Goal: Information Seeking & Learning: Learn about a topic

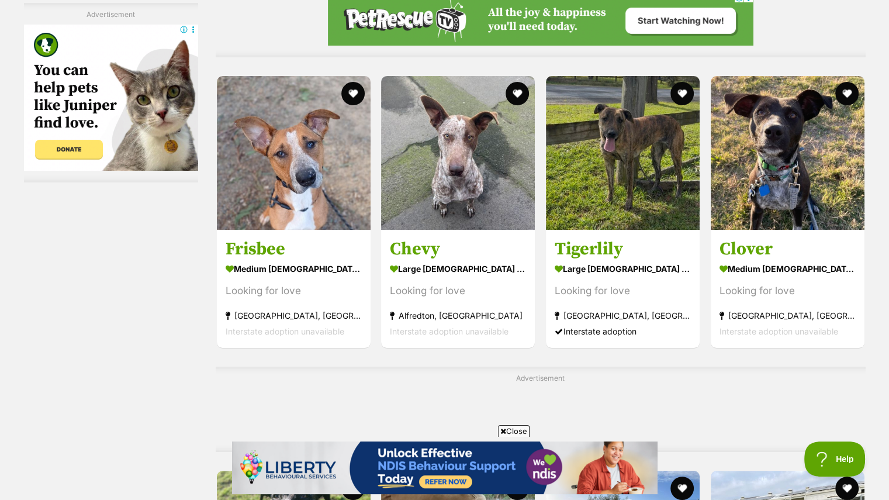
scroll to position [4469, 0]
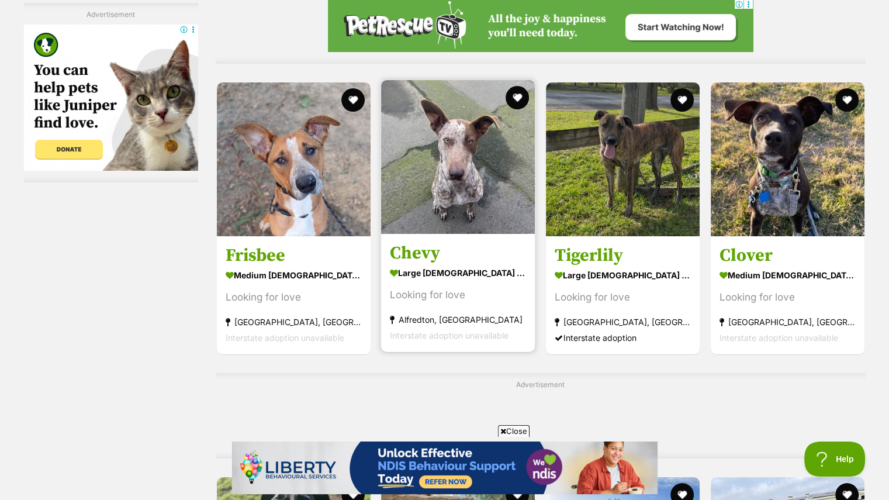
click at [474, 189] on img at bounding box center [458, 157] width 154 height 154
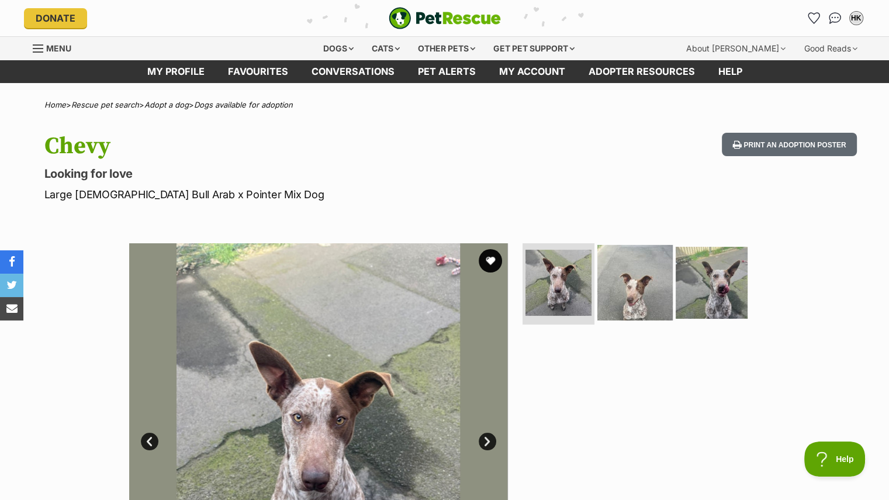
click at [643, 277] on img at bounding box center [635, 281] width 75 height 75
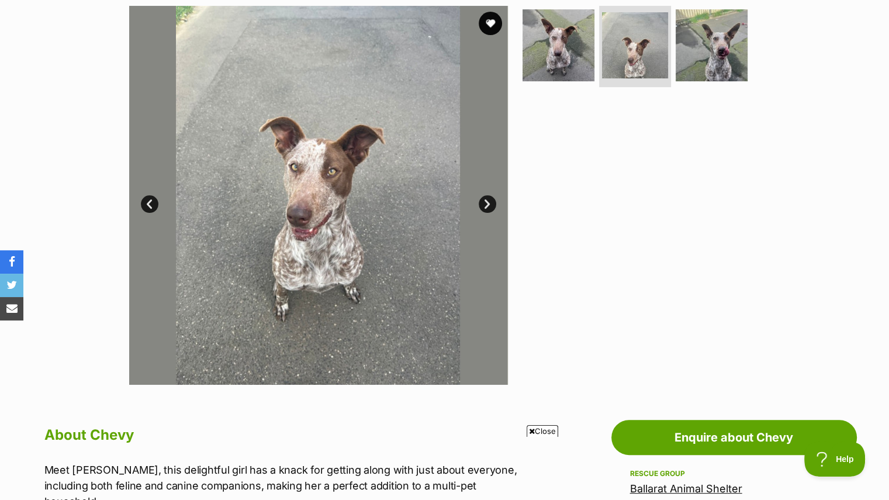
click at [488, 201] on link "Next" at bounding box center [488, 204] width 18 height 18
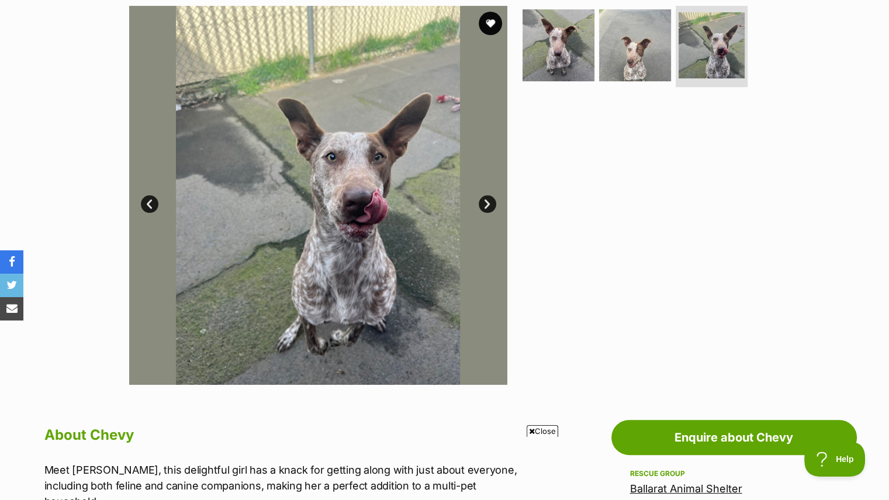
click at [488, 201] on link "Next" at bounding box center [488, 204] width 18 height 18
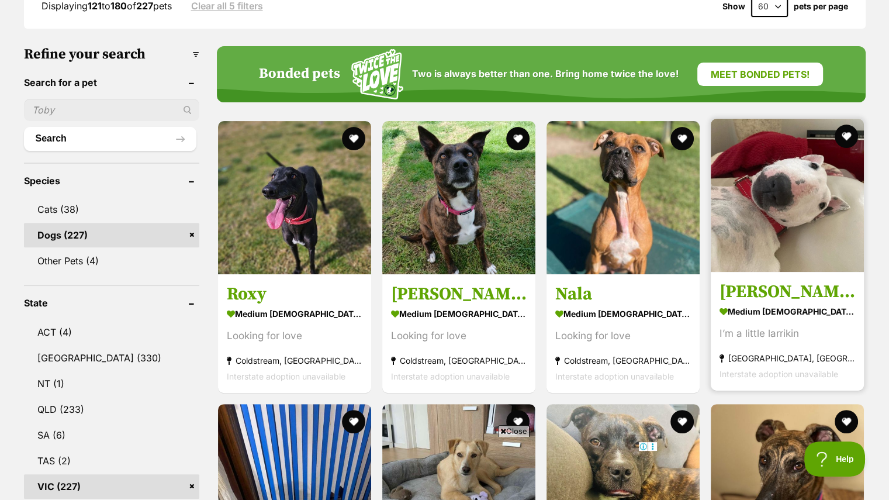
click at [828, 187] on img at bounding box center [787, 195] width 153 height 153
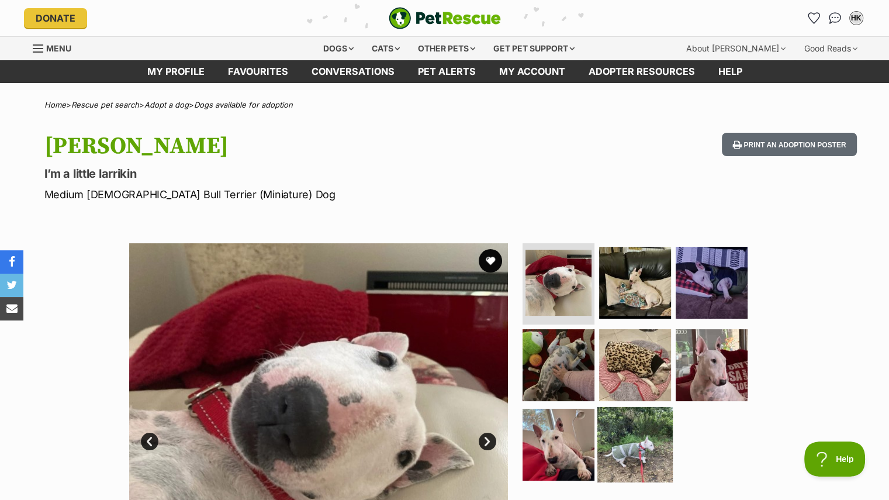
click at [657, 422] on img at bounding box center [635, 444] width 75 height 75
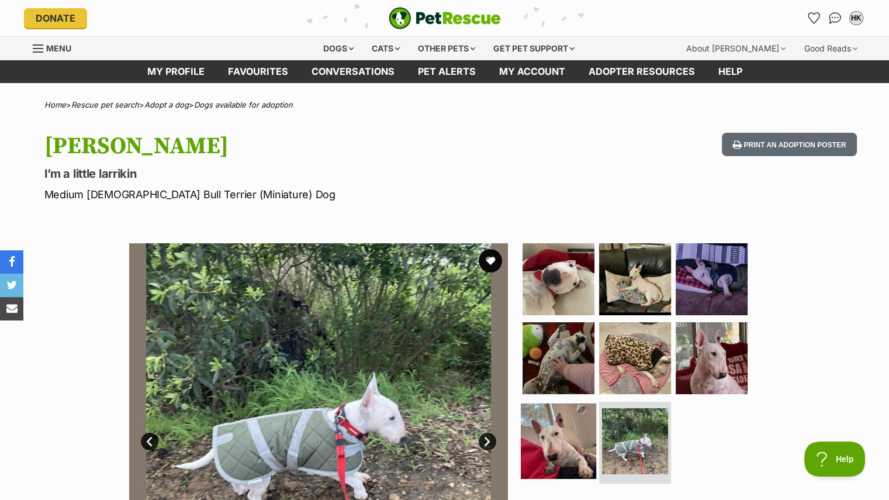
click at [546, 423] on img at bounding box center [558, 440] width 75 height 75
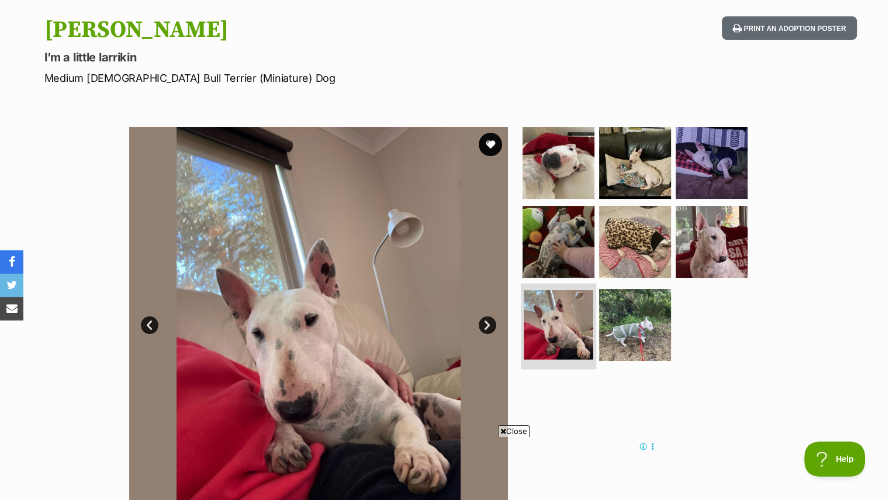
scroll to position [117, 0]
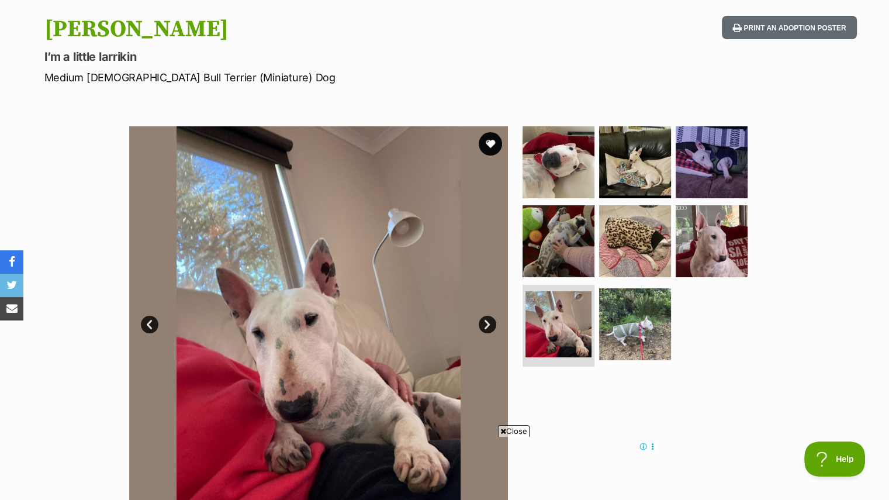
click at [519, 427] on span "Close" at bounding box center [514, 431] width 32 height 12
click at [638, 236] on img at bounding box center [635, 240] width 75 height 75
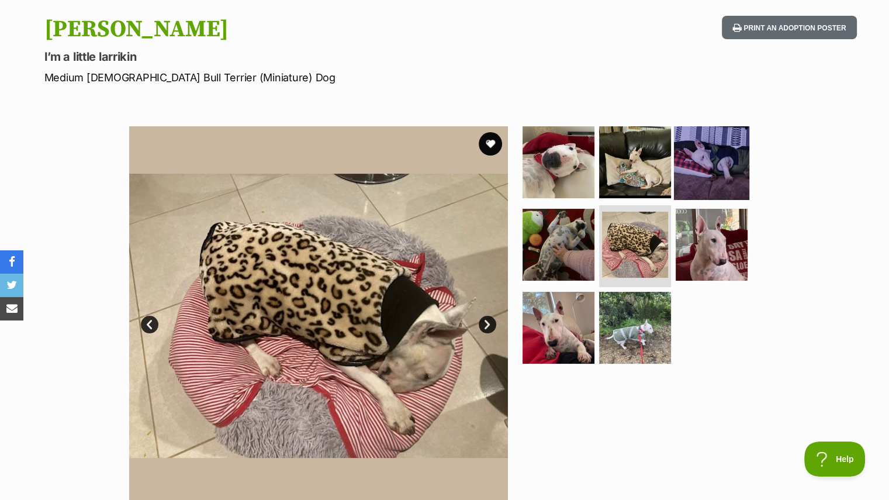
click at [704, 152] on img at bounding box center [711, 161] width 75 height 75
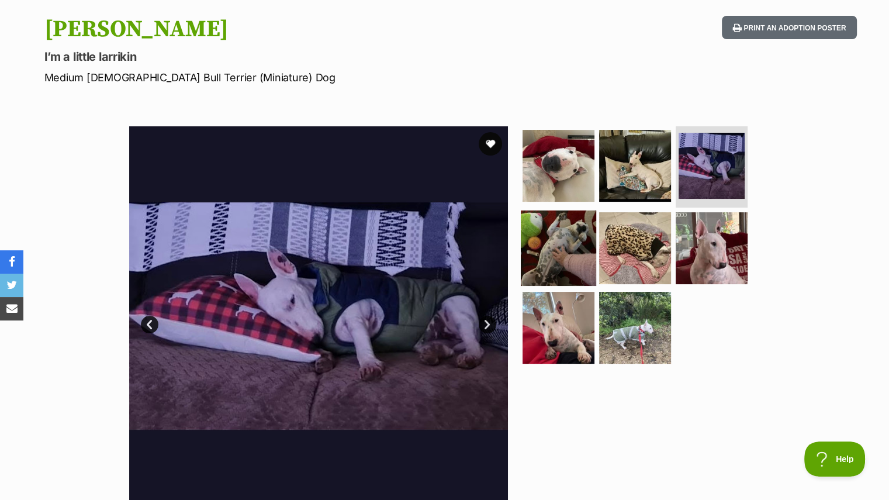
click at [571, 236] on img at bounding box center [558, 247] width 75 height 75
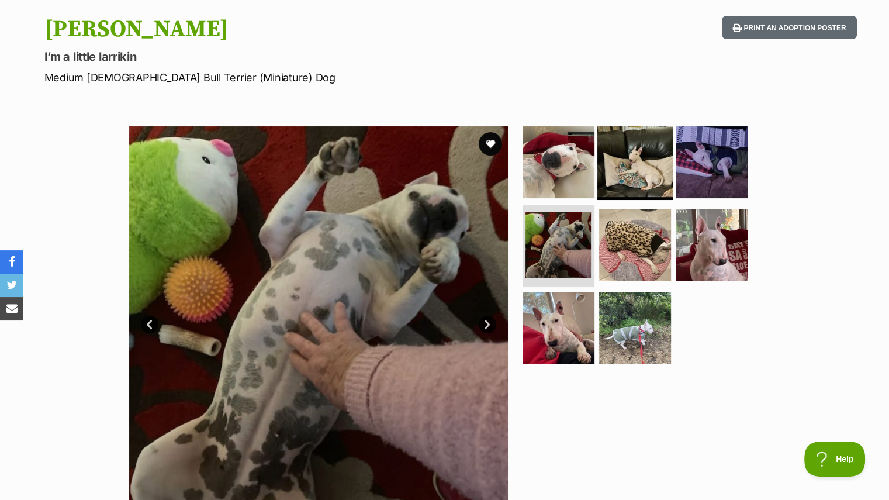
click at [634, 163] on img at bounding box center [635, 161] width 75 height 75
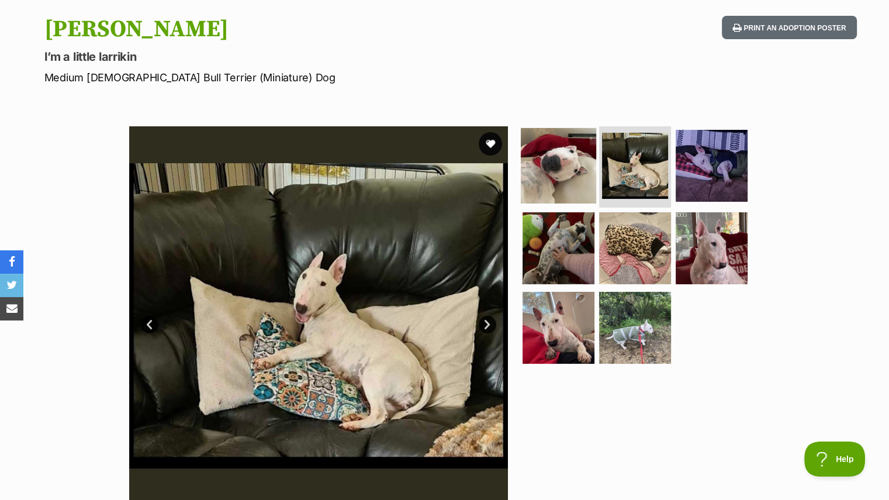
click at [550, 174] on img at bounding box center [558, 164] width 75 height 75
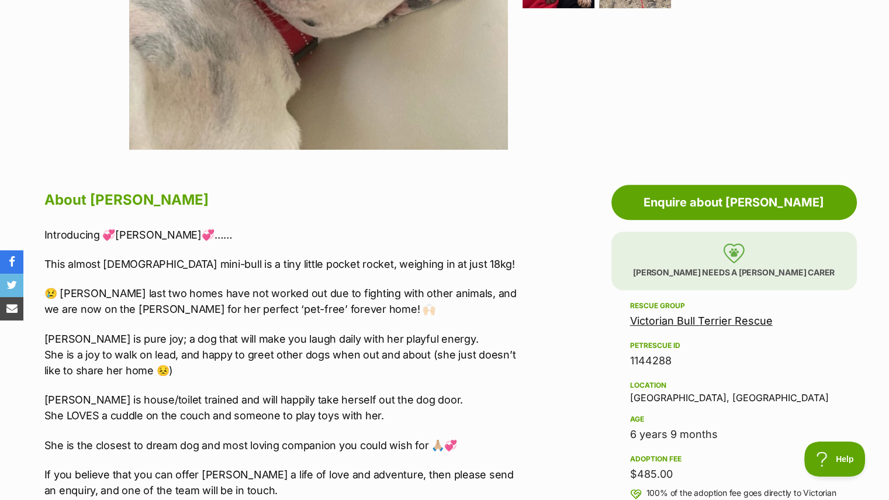
scroll to position [480, 0]
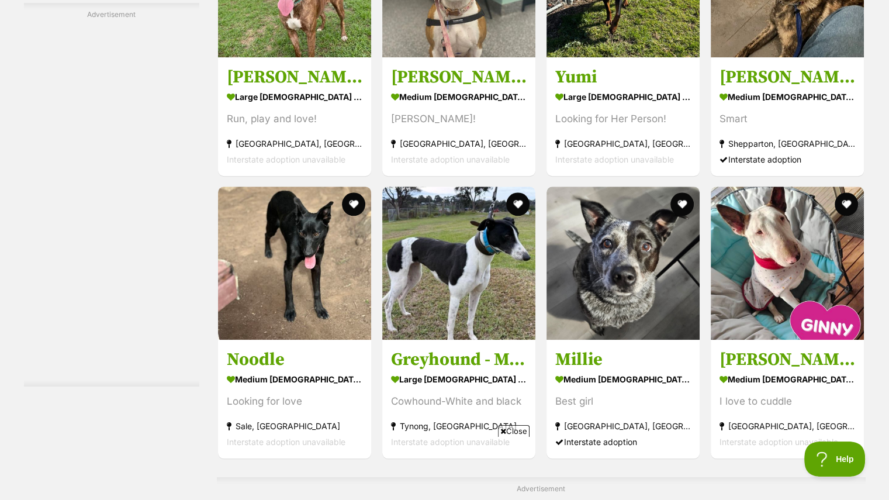
scroll to position [5529, 0]
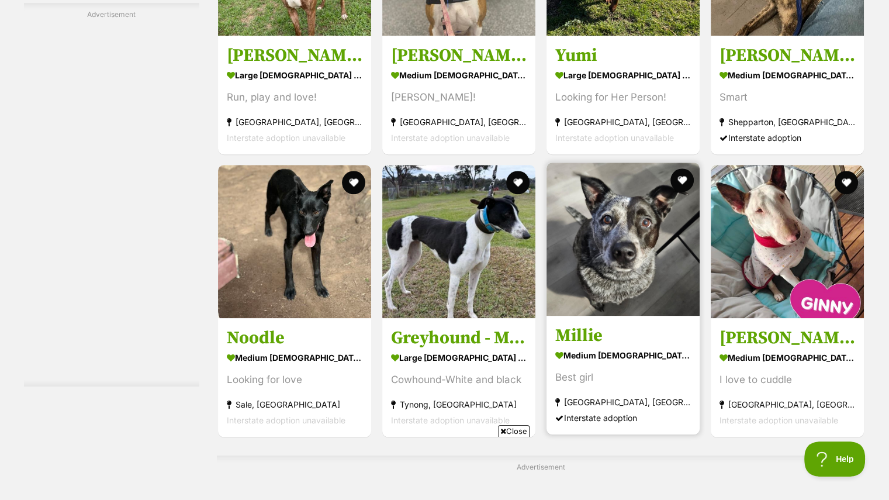
click at [639, 269] on img at bounding box center [623, 239] width 153 height 153
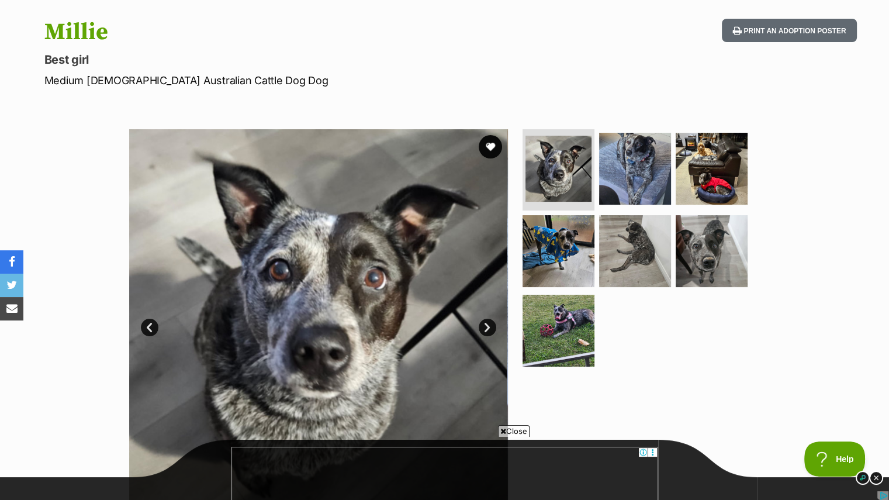
scroll to position [117, 0]
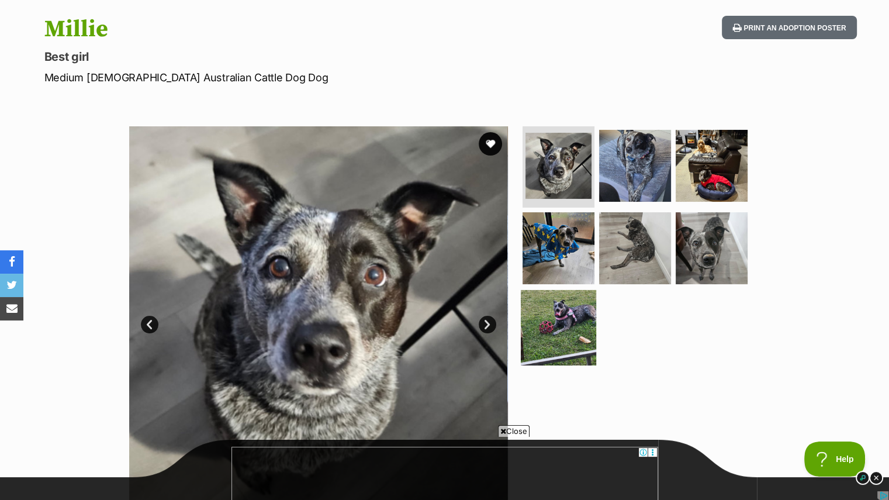
click at [569, 330] on img at bounding box center [558, 327] width 75 height 75
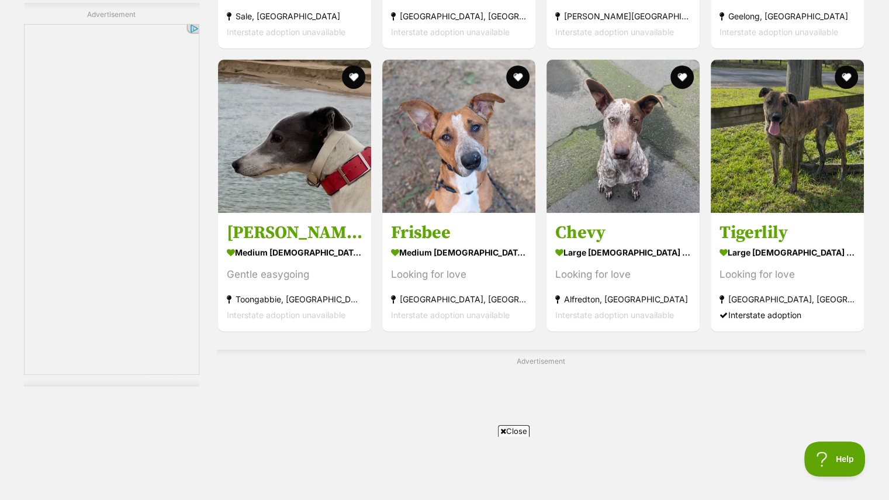
scroll to position [4381, 0]
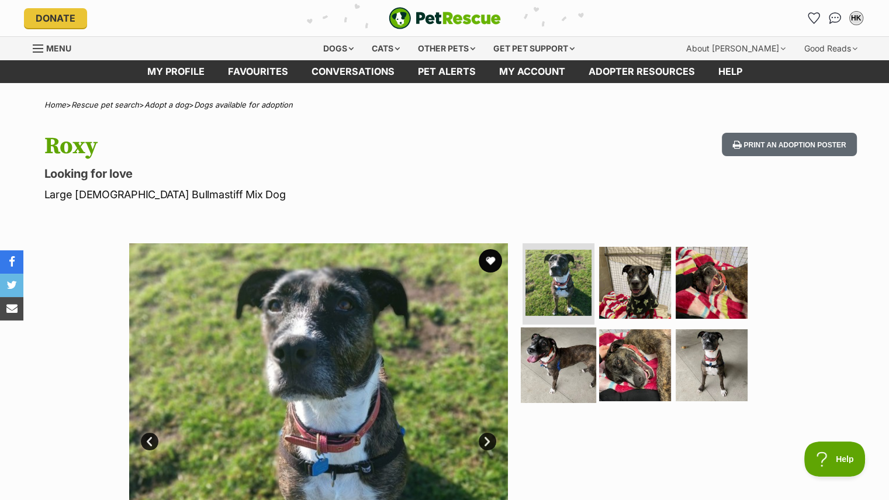
click at [568, 330] on img at bounding box center [558, 364] width 75 height 75
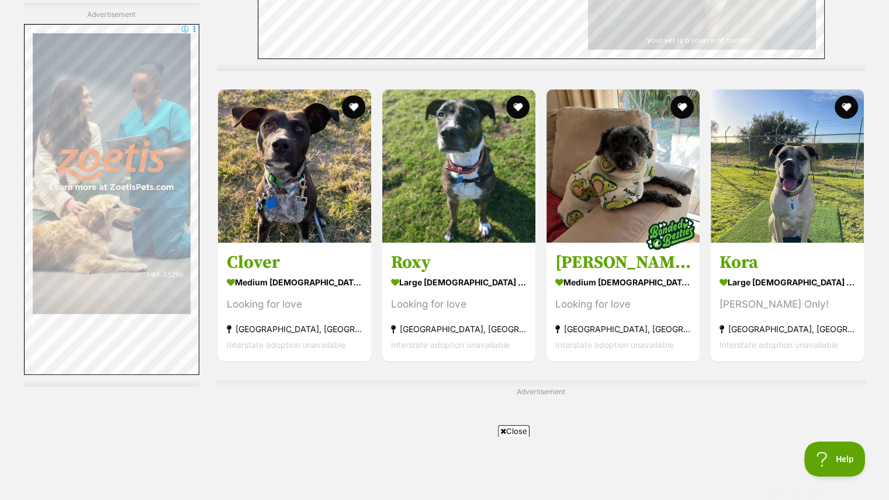
scroll to position [4746, 0]
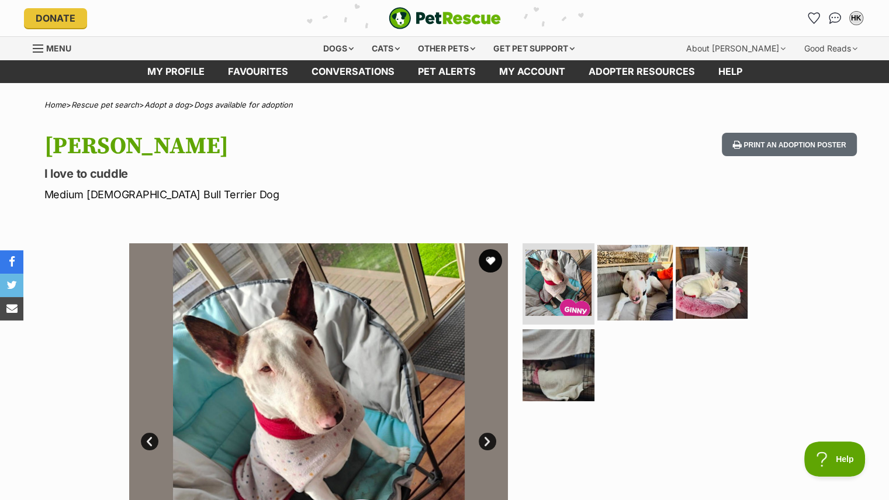
click at [638, 281] on img at bounding box center [635, 281] width 75 height 75
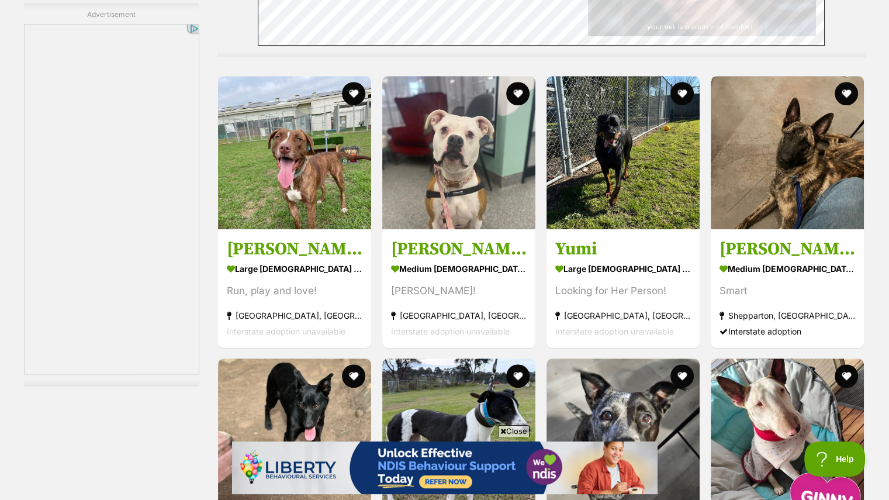
scroll to position [5298, 0]
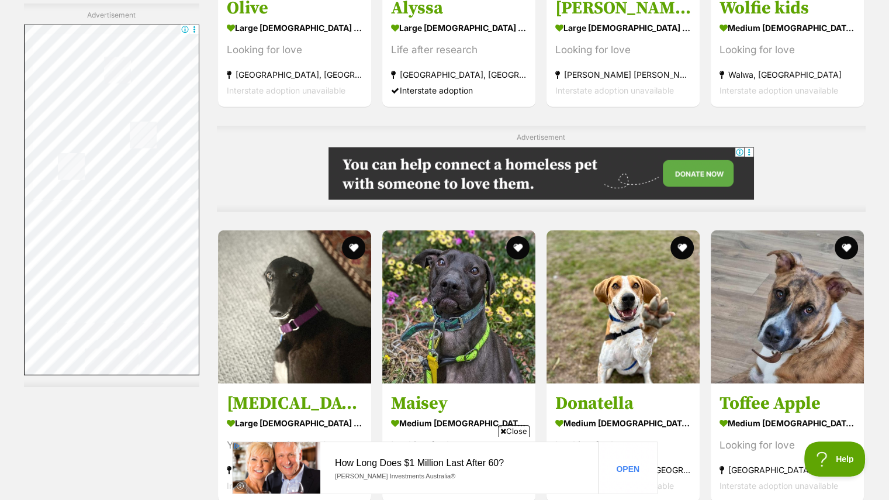
scroll to position [3089, 0]
